Goal: Information Seeking & Learning: Check status

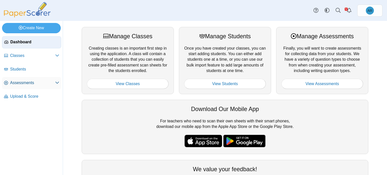
click at [52, 84] on span "Assessments" at bounding box center [32, 83] width 45 height 6
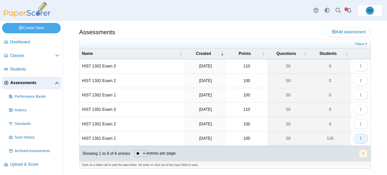
click at [359, 137] on icon "button" at bounding box center [361, 138] width 4 height 4
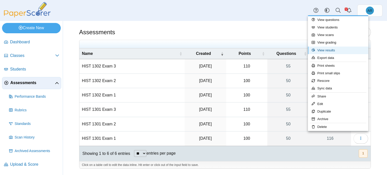
click at [332, 53] on link "View results" at bounding box center [338, 51] width 60 height 8
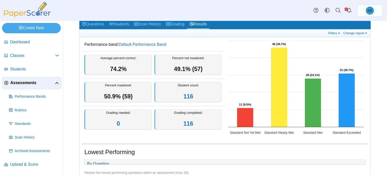
scroll to position [25, 0]
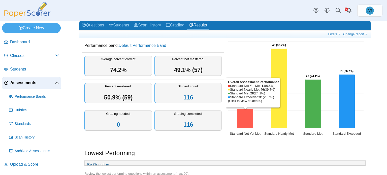
click at [243, 111] on icon "Standard Not Yet Met, 11. Overall Assessment Performance." at bounding box center [245, 118] width 16 height 19
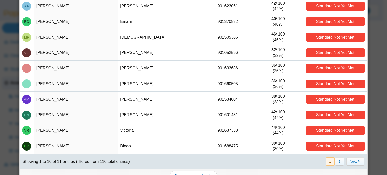
scroll to position [51, 0]
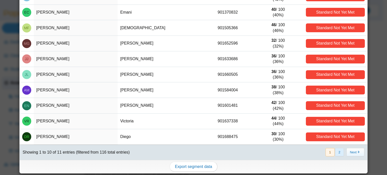
click at [335, 150] on button "2" at bounding box center [339, 152] width 9 height 8
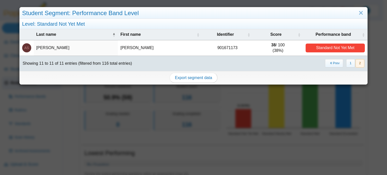
scroll to position [0, 0]
click at [346, 64] on button "1" at bounding box center [350, 63] width 9 height 8
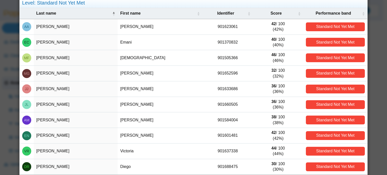
scroll to position [1, 0]
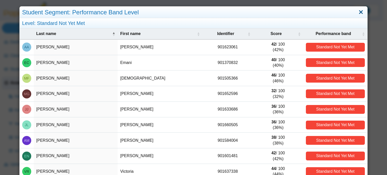
click at [357, 15] on link "Close" at bounding box center [361, 12] width 8 height 9
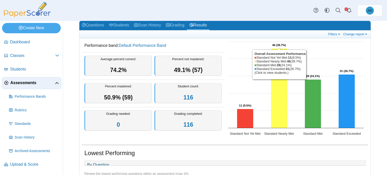
click at [280, 116] on icon "Standard Nearly Met, 46. Overall Assessment Performance." at bounding box center [279, 89] width 16 height 80
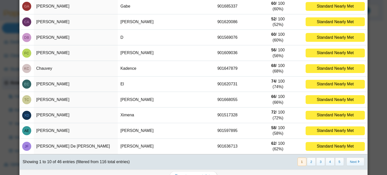
scroll to position [50, 0]
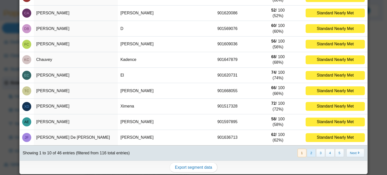
click at [307, 154] on button "2" at bounding box center [311, 153] width 9 height 8
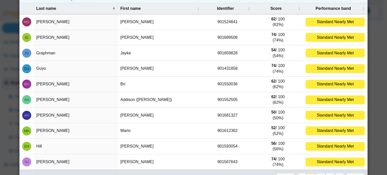
scroll to position [51, 0]
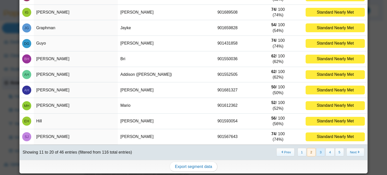
click at [316, 153] on button "3" at bounding box center [320, 152] width 9 height 8
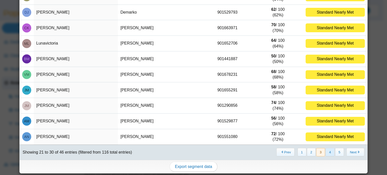
click at [325, 153] on button "4" at bounding box center [329, 152] width 9 height 8
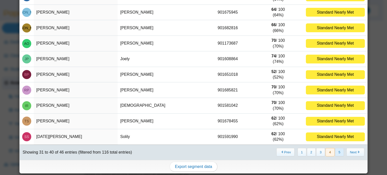
click at [335, 153] on button "5" at bounding box center [339, 152] width 9 height 8
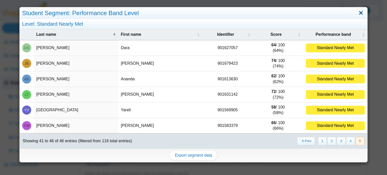
click at [358, 12] on link "Close" at bounding box center [361, 13] width 8 height 9
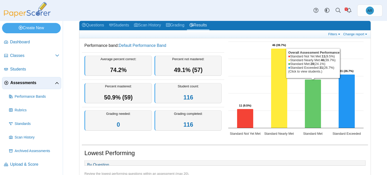
click at [306, 101] on icon "Standard Met, 28. Overall Assessment Performance." at bounding box center [313, 104] width 16 height 49
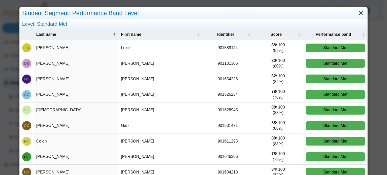
click at [357, 15] on link "Close" at bounding box center [361, 13] width 8 height 9
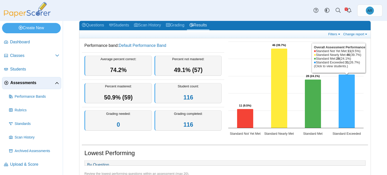
click at [342, 97] on icon "Standard Exceeded, 31. Overall Assessment Performance." at bounding box center [347, 102] width 16 height 54
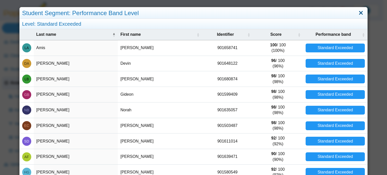
click at [357, 13] on link "Close" at bounding box center [361, 13] width 8 height 9
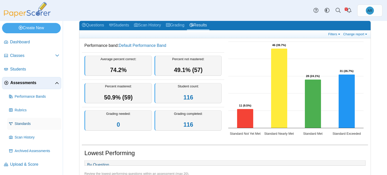
click at [28, 124] on span "Standards" at bounding box center [37, 123] width 45 height 5
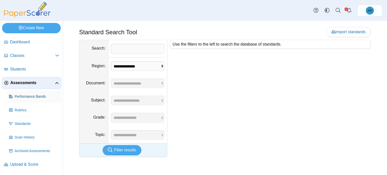
click at [25, 97] on span "Performance Bands" at bounding box center [37, 96] width 45 height 5
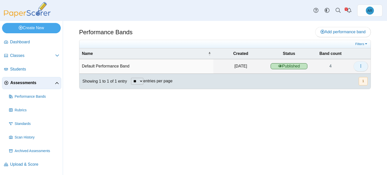
click at [360, 66] on icon "button" at bounding box center [361, 66] width 4 height 4
click at [318, 77] on link "Details" at bounding box center [338, 78] width 60 height 8
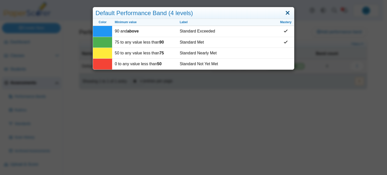
click at [286, 10] on link "Close" at bounding box center [288, 13] width 8 height 9
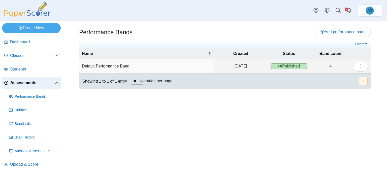
click at [31, 86] on link "Assessments" at bounding box center [31, 83] width 59 height 12
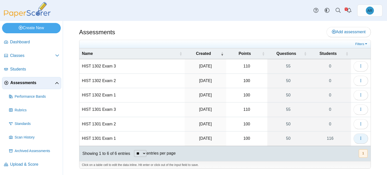
click at [361, 138] on icon "button" at bounding box center [361, 138] width 4 height 4
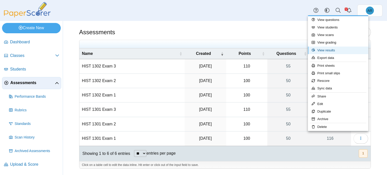
click at [334, 52] on link "View results" at bounding box center [338, 51] width 60 height 8
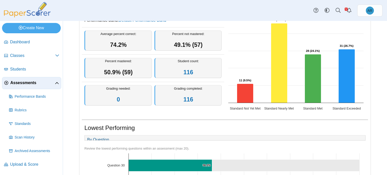
scroll to position [25, 0]
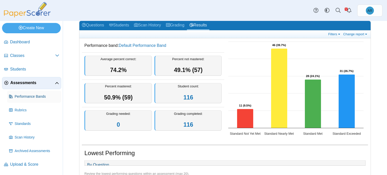
click at [27, 96] on span "Performance Bands" at bounding box center [37, 96] width 45 height 5
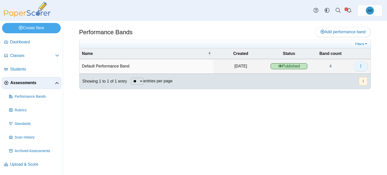
click at [360, 69] on button "button" at bounding box center [360, 66] width 15 height 10
click at [332, 79] on link "Details" at bounding box center [338, 78] width 60 height 8
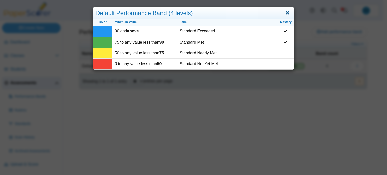
click at [285, 11] on link "Close" at bounding box center [288, 13] width 8 height 9
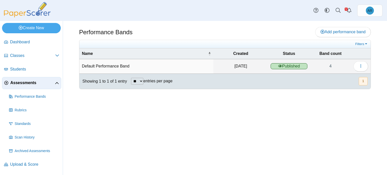
click at [28, 83] on span "Assessments" at bounding box center [32, 83] width 45 height 6
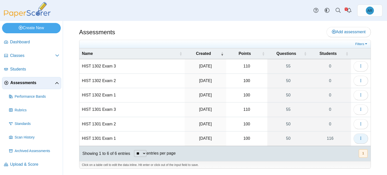
click at [358, 137] on button "button" at bounding box center [360, 139] width 15 height 10
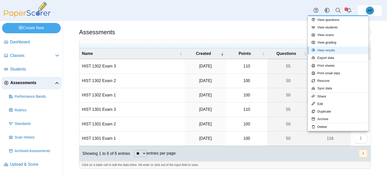
click at [333, 50] on link "View results" at bounding box center [338, 51] width 60 height 8
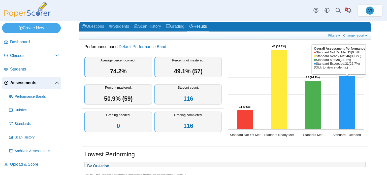
scroll to position [12, 0]
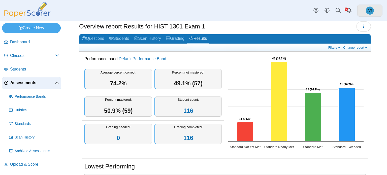
click at [371, 12] on span "AR" at bounding box center [370, 11] width 8 height 8
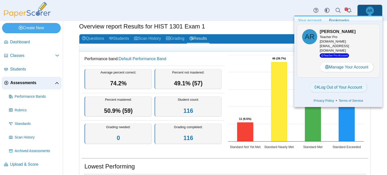
click at [326, 83] on link "Log Out of Your Account" at bounding box center [338, 87] width 58 height 10
